Goal: Task Accomplishment & Management: Manage account settings

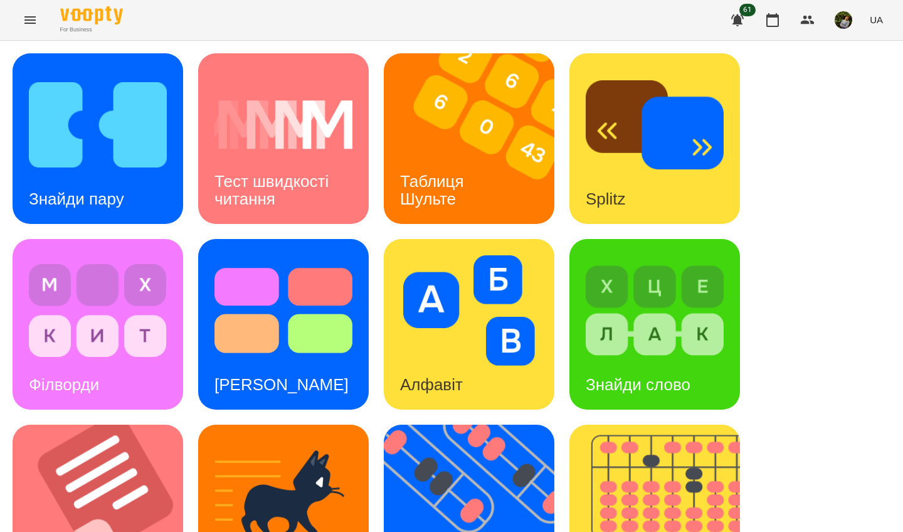
scroll to position [420, 0]
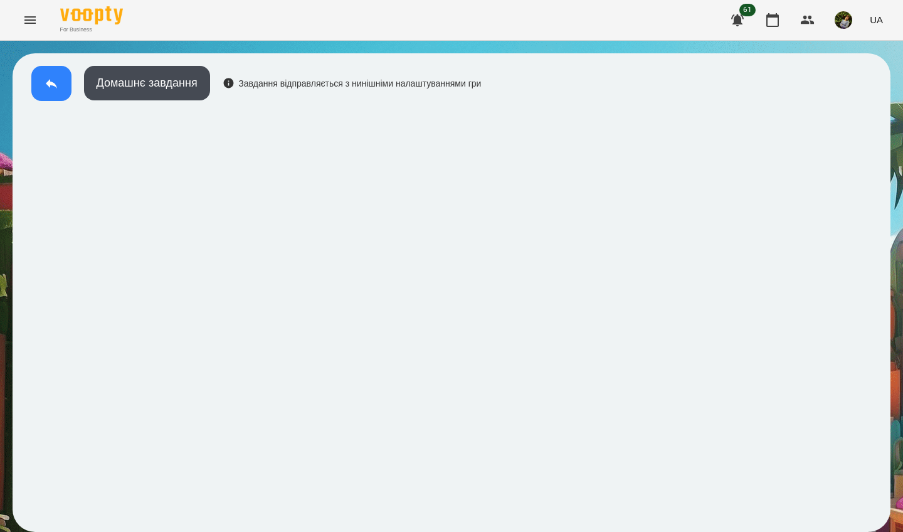
click at [42, 83] on button at bounding box center [51, 83] width 40 height 35
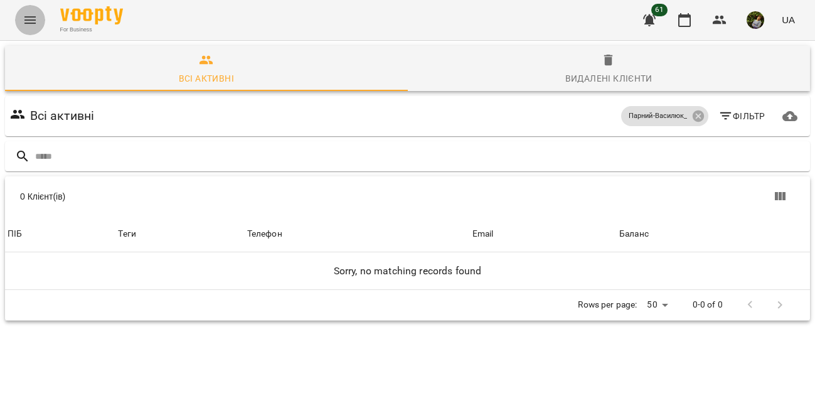
click at [31, 17] on icon "Menu" at bounding box center [29, 20] width 11 height 8
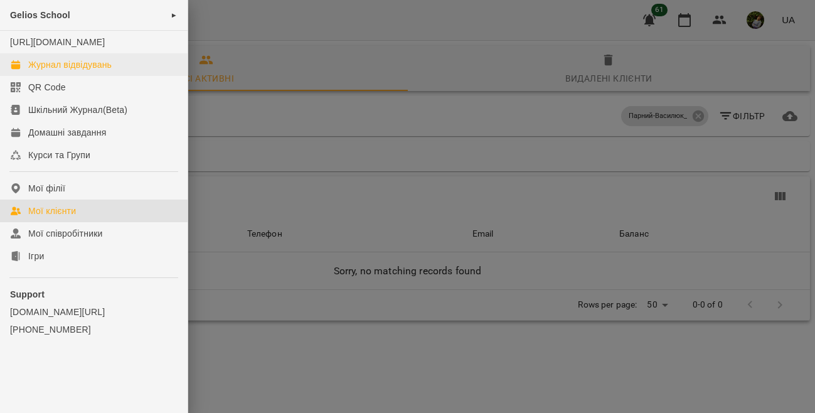
click at [62, 71] on div "Журнал відвідувань" at bounding box center [69, 64] width 83 height 13
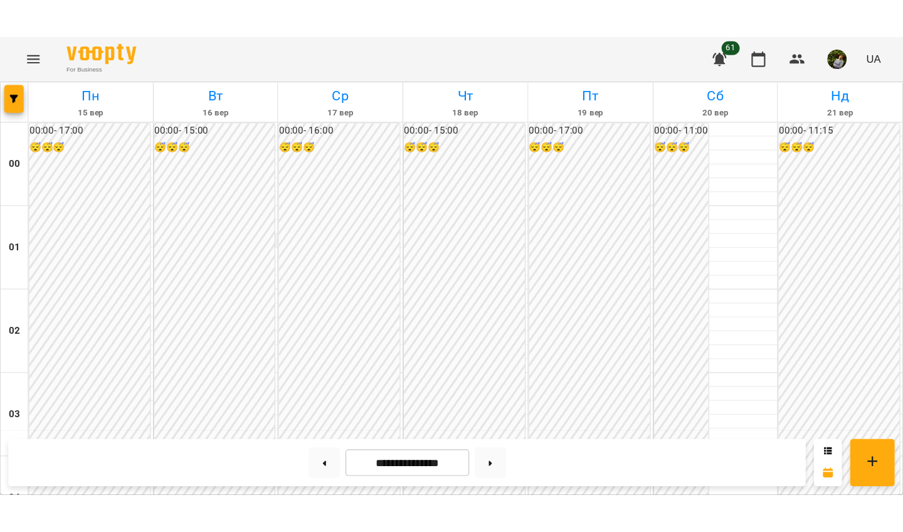
scroll to position [1028, 0]
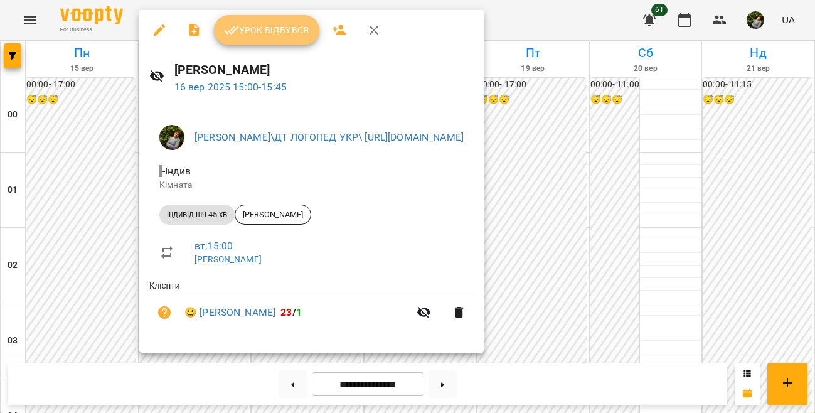
click at [282, 29] on span "Урок відбувся" at bounding box center [266, 30] width 85 height 15
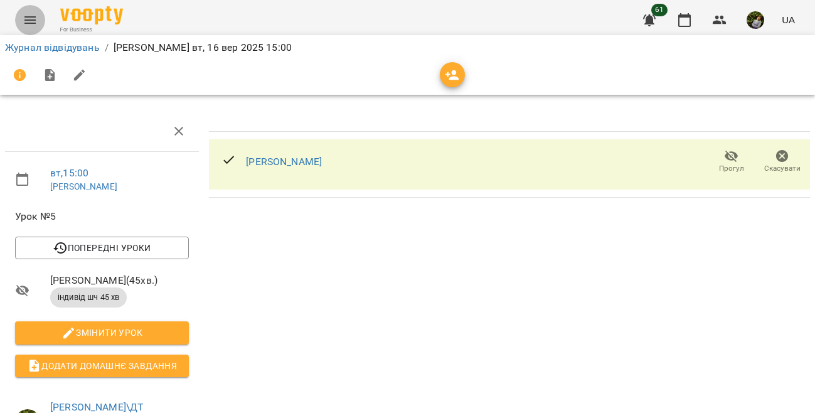
click at [18, 13] on button "Menu" at bounding box center [30, 20] width 30 height 30
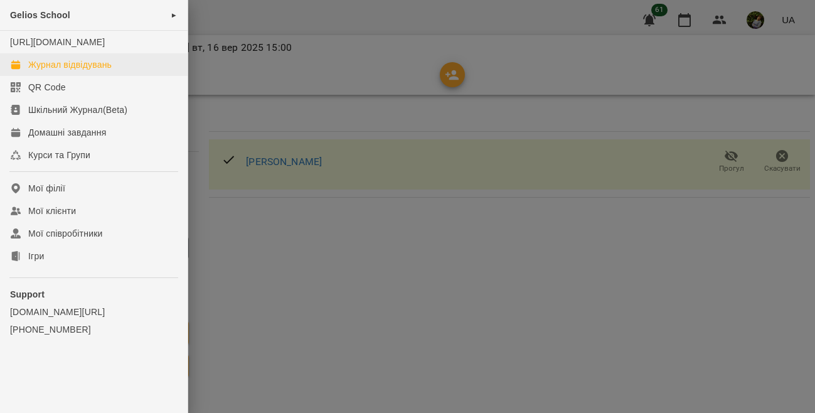
click at [64, 71] on div "Журнал відвідувань" at bounding box center [69, 64] width 83 height 13
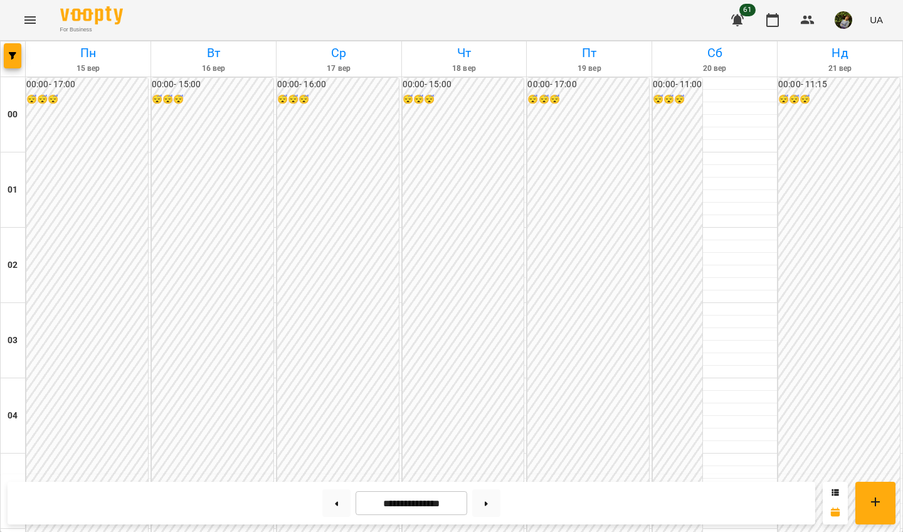
scroll to position [984, 0]
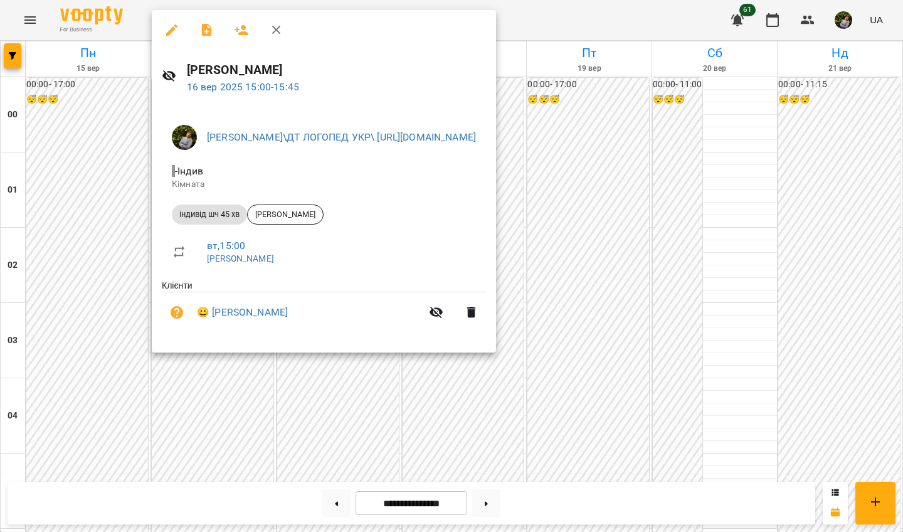
click at [349, 412] on div at bounding box center [451, 266] width 903 height 532
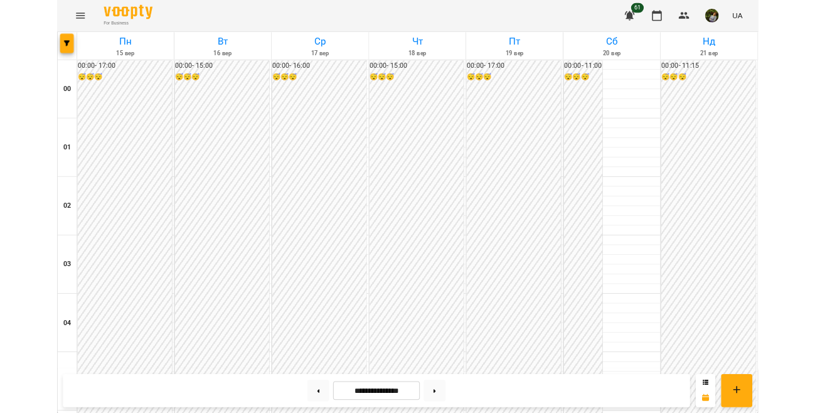
scroll to position [928, 0]
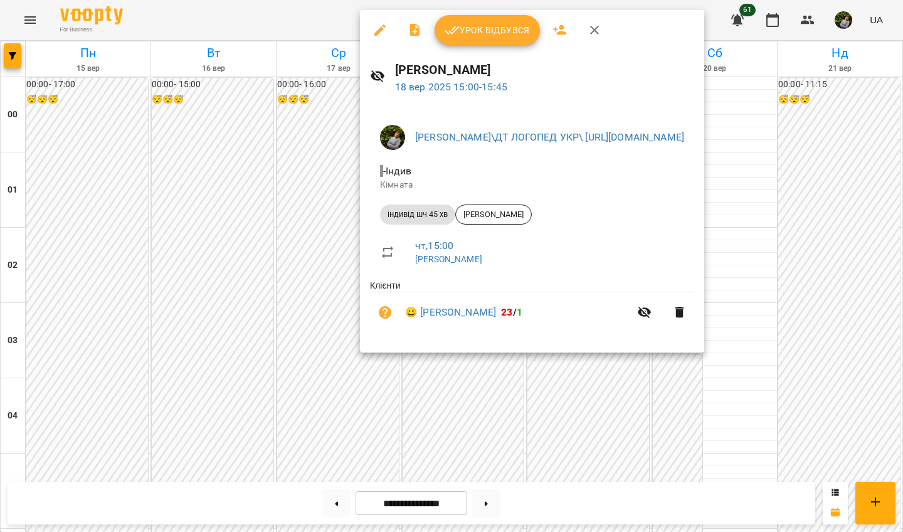
click at [212, 306] on div at bounding box center [451, 266] width 903 height 532
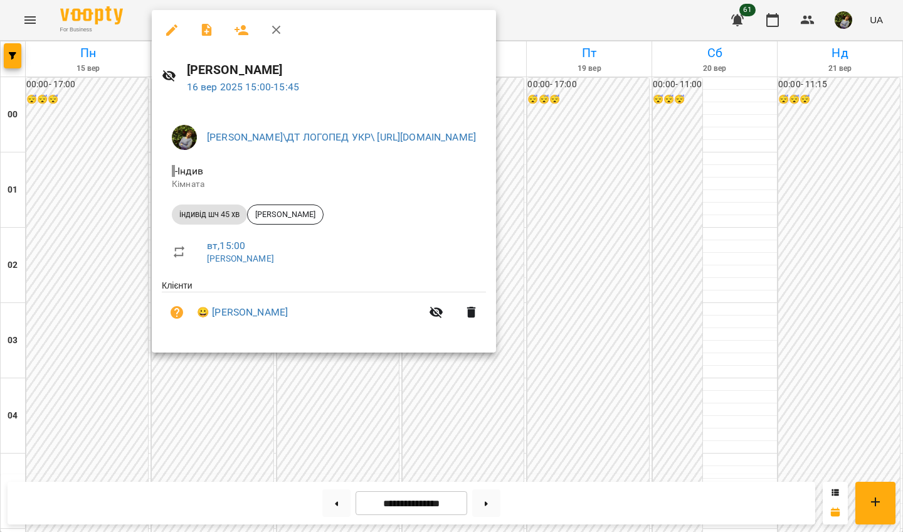
click at [229, 393] on div at bounding box center [451, 266] width 903 height 532
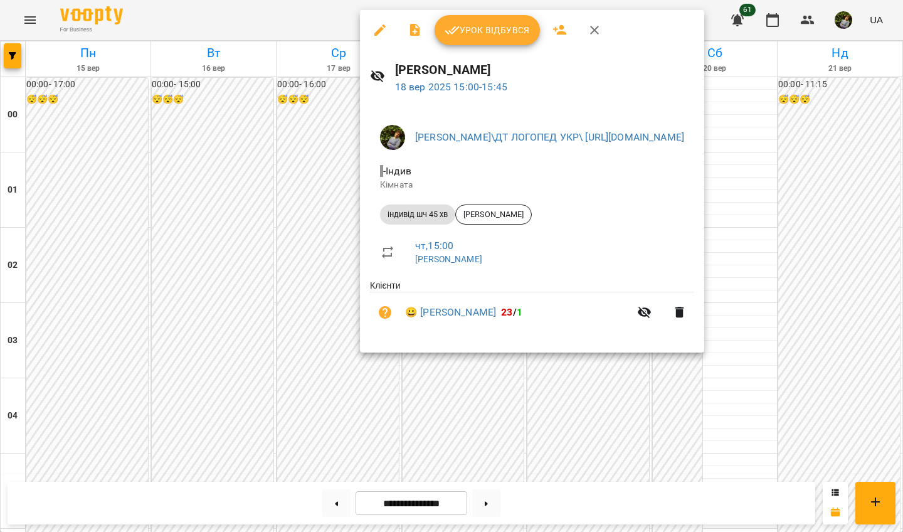
click at [178, 391] on div at bounding box center [451, 266] width 903 height 532
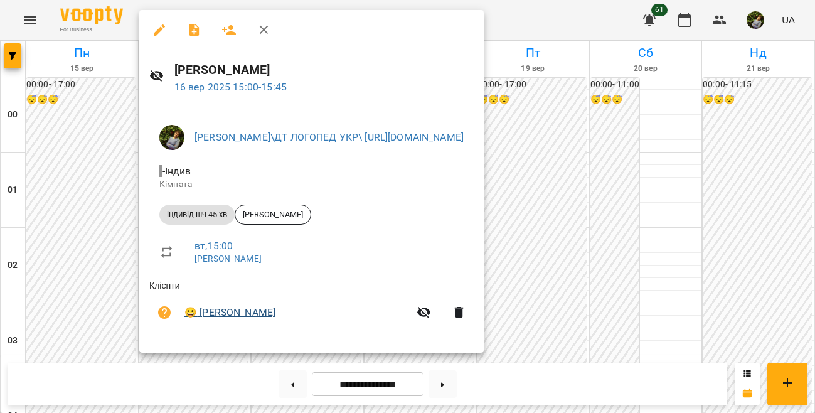
click at [230, 312] on link "😀 [PERSON_NAME]" at bounding box center [229, 312] width 91 height 15
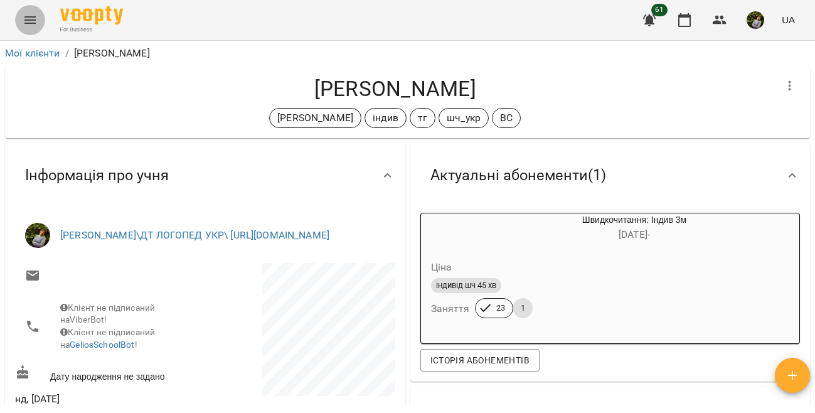
click at [25, 12] on button "Menu" at bounding box center [30, 20] width 30 height 30
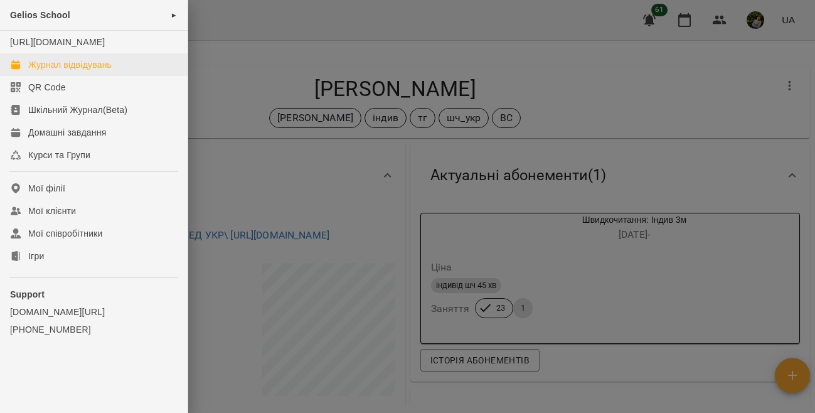
click at [58, 71] on div "Журнал відвідувань" at bounding box center [69, 64] width 83 height 13
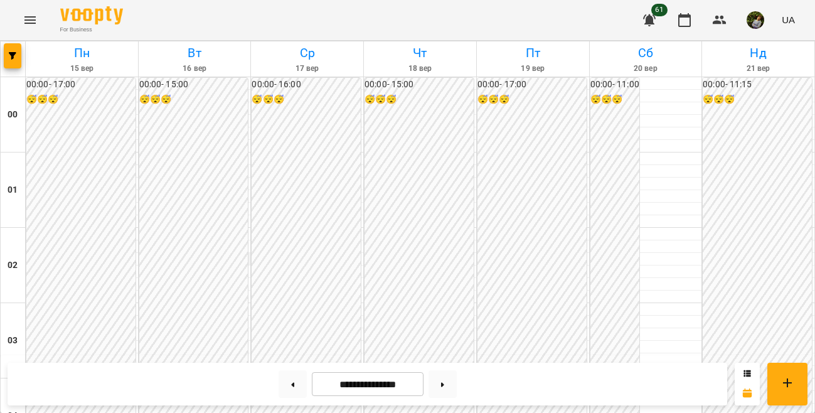
scroll to position [1180, 0]
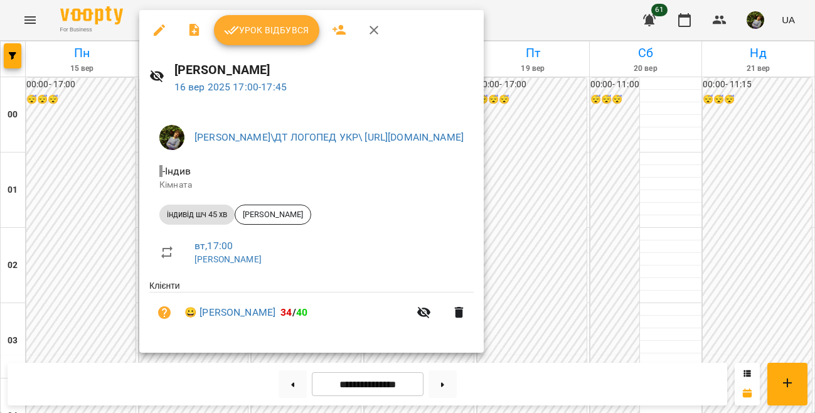
click at [75, 242] on div at bounding box center [407, 206] width 815 height 413
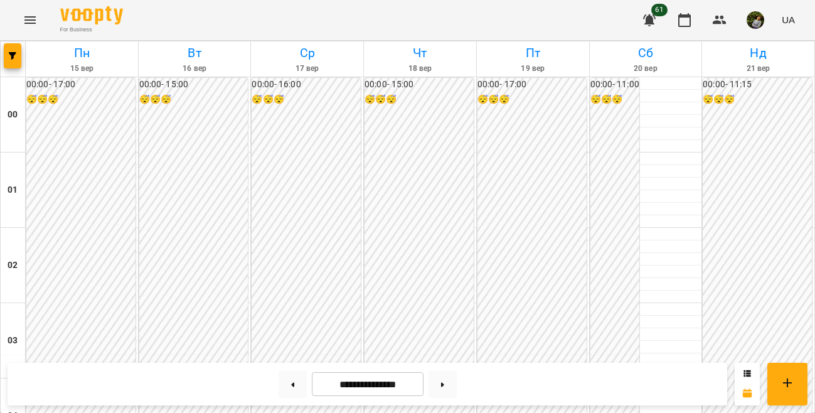
scroll to position [1489, 0]
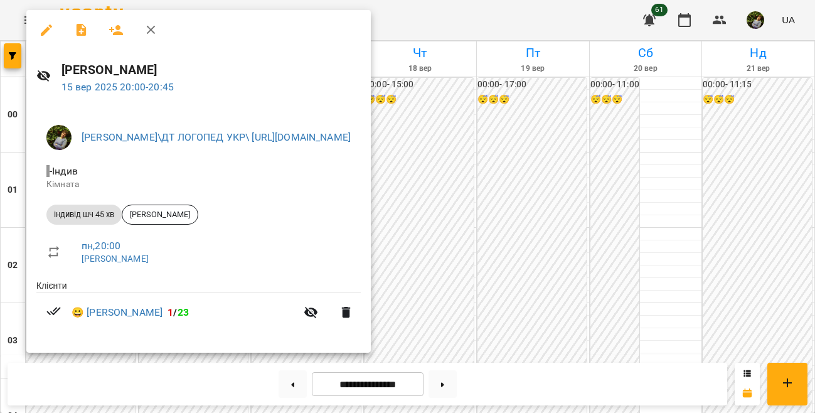
click at [573, 124] on div at bounding box center [407, 206] width 815 height 413
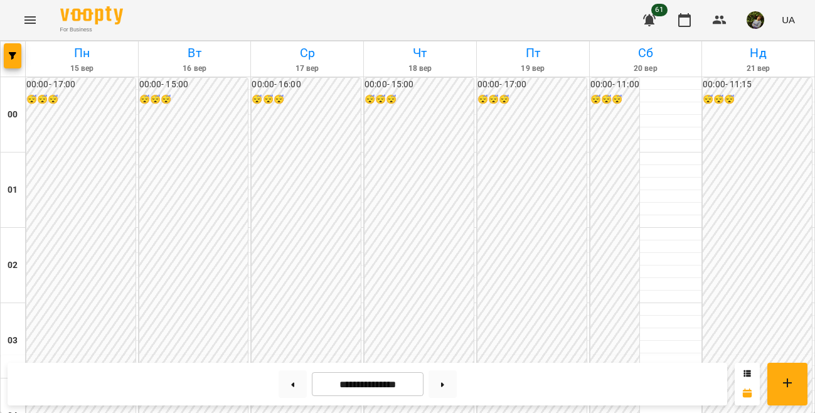
scroll to position [989, 0]
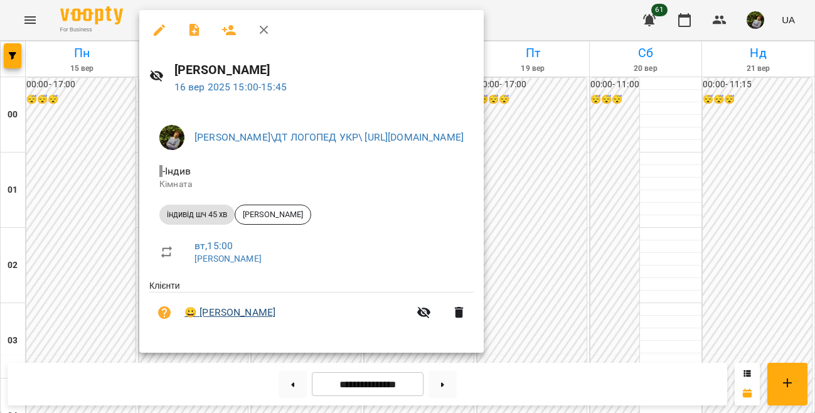
click at [241, 312] on link "😀 [PERSON_NAME]" at bounding box center [229, 312] width 91 height 15
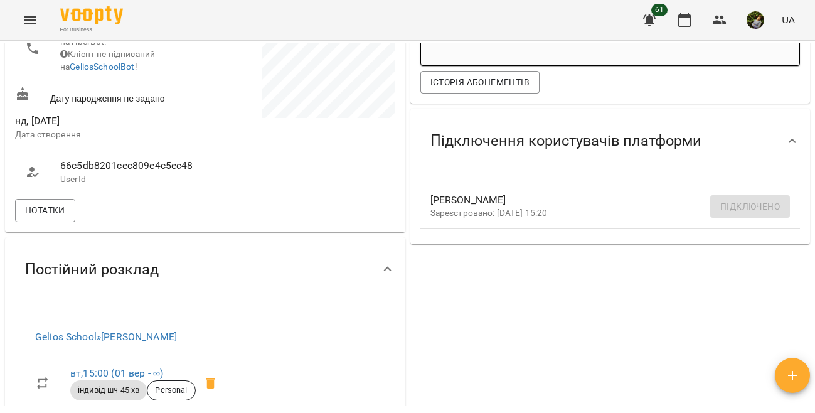
scroll to position [169, 0]
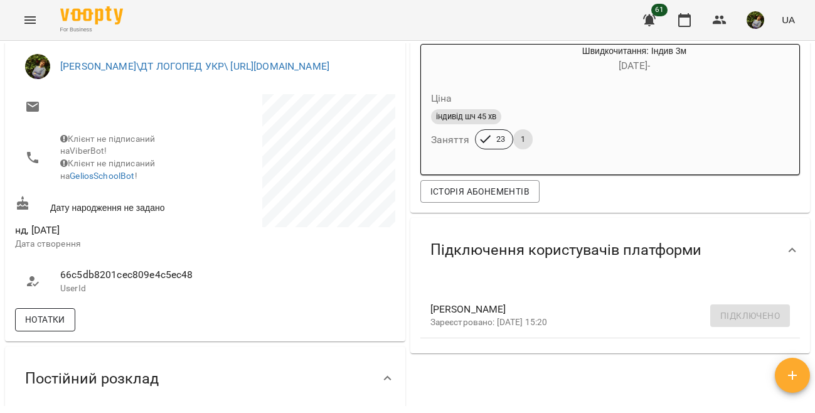
click at [51, 327] on span "Нотатки" at bounding box center [45, 319] width 40 height 15
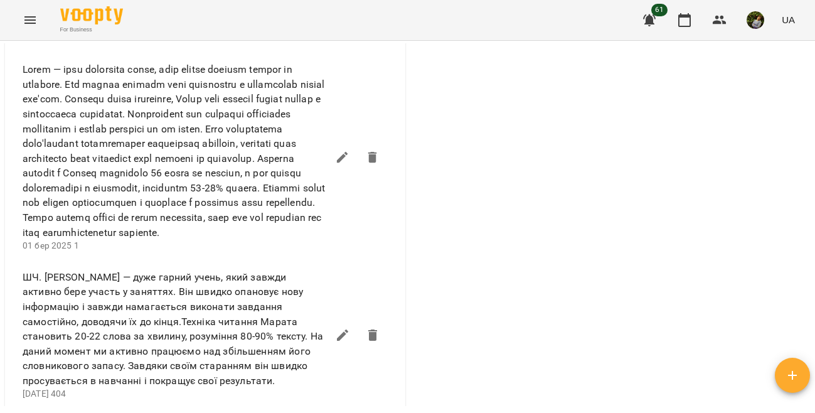
scroll to position [957, 0]
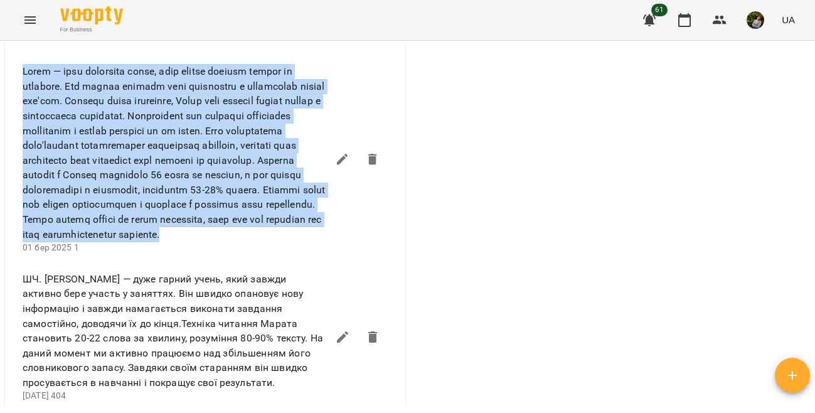
drag, startPoint x: 263, startPoint y: 262, endPoint x: 24, endPoint y: 88, distance: 295.0
click at [24, 88] on span at bounding box center [175, 153] width 305 height 178
copy span "Lorem — ipsu dolorsita conse, adip elitse doeiusm tempor in utlabore. Etd magna…"
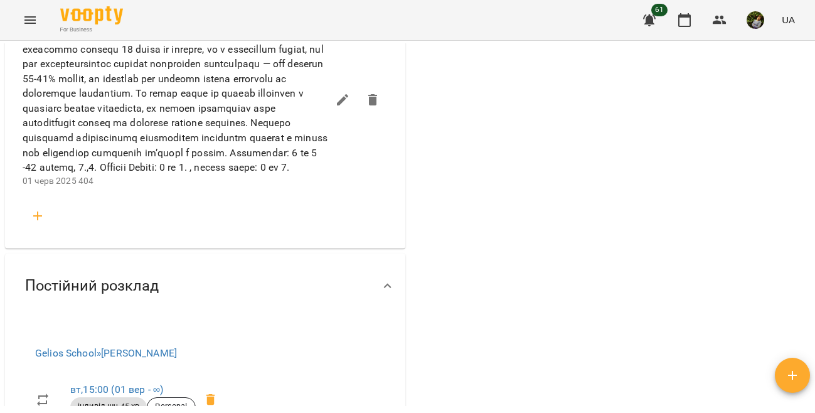
scroll to position [1481, 0]
